Goal: Transaction & Acquisition: Purchase product/service

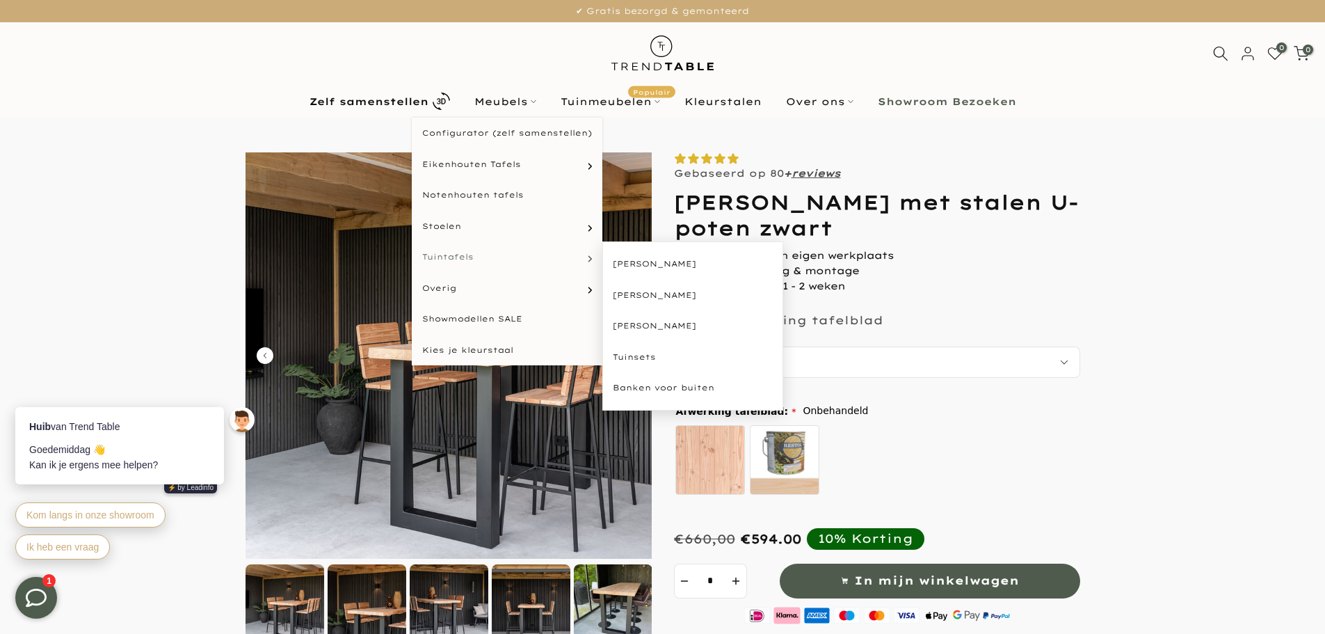
click at [488, 255] on link "Tuintafels" at bounding box center [507, 256] width 191 height 31
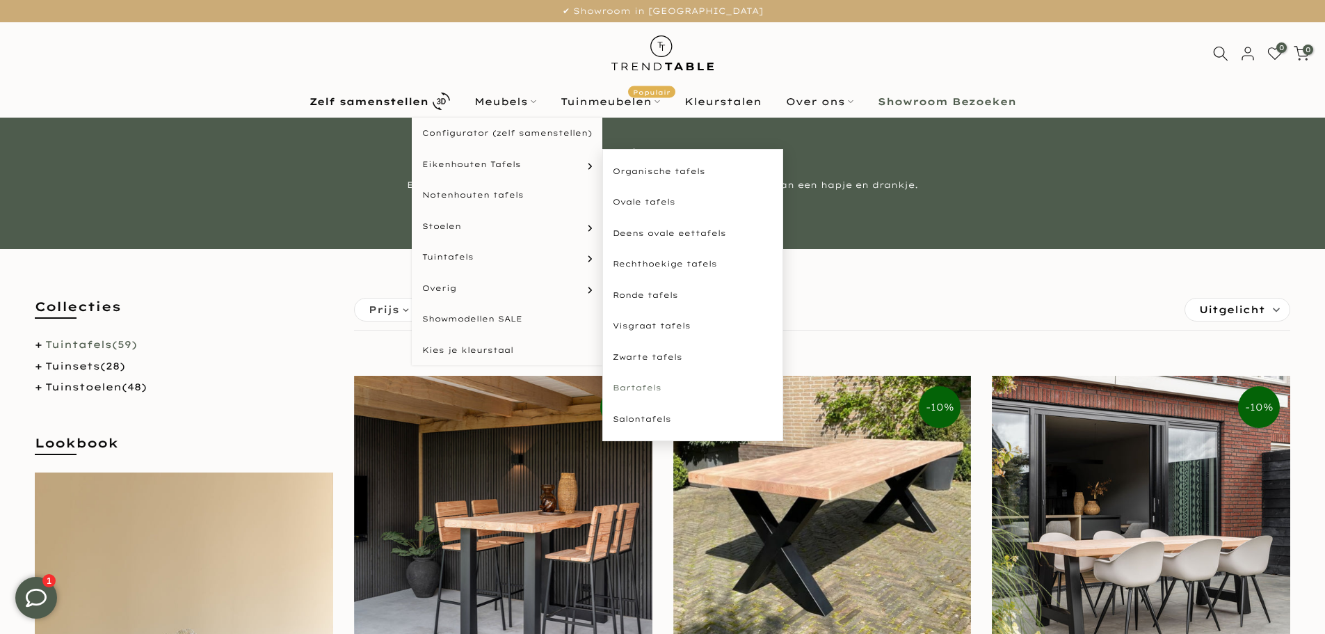
click at [653, 385] on link "Bartafels" at bounding box center [692, 387] width 181 height 31
